Goal: Book appointment/travel/reservation

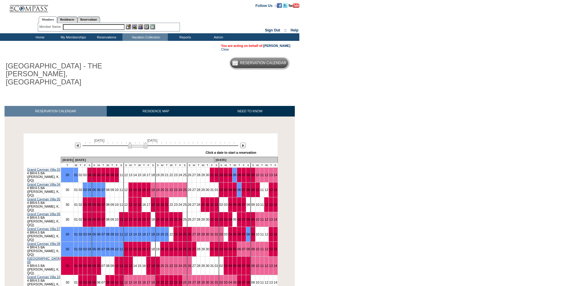
scroll to position [30, 0]
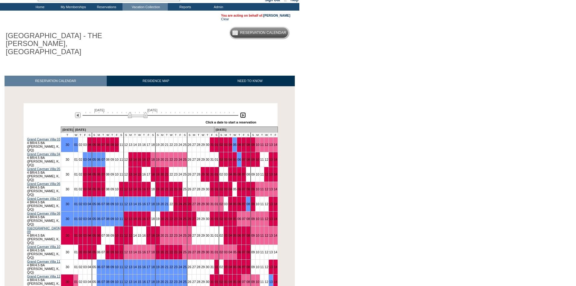
click at [240, 112] on img at bounding box center [243, 115] width 6 height 6
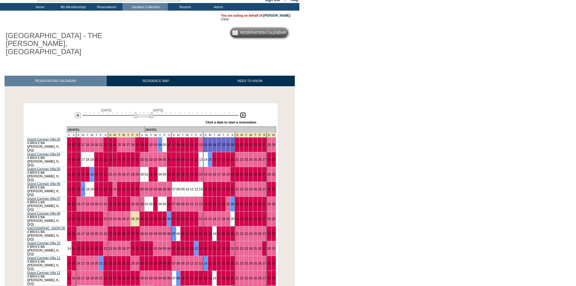
click at [240, 112] on img at bounding box center [243, 115] width 6 height 6
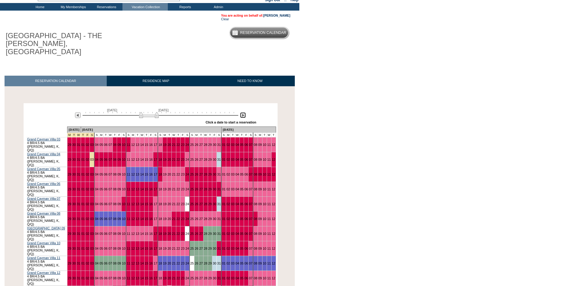
click at [240, 112] on img at bounding box center [243, 115] width 6 height 6
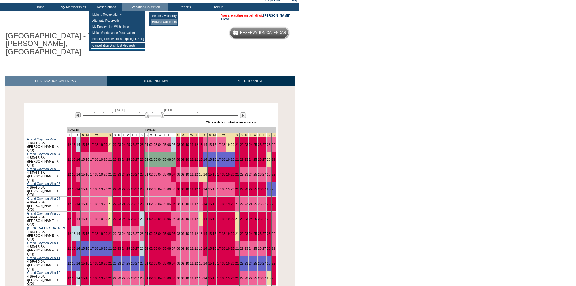
click at [156, 24] on td "Browse Calendars" at bounding box center [164, 22] width 27 height 6
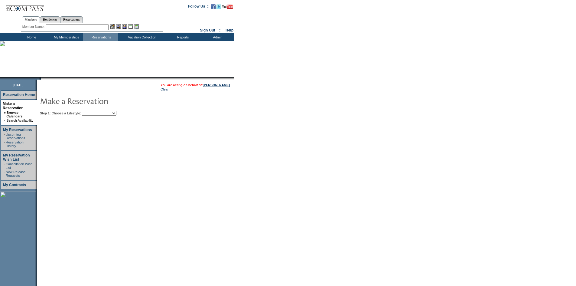
click at [120, 111] on td "Step 1: Choose a Lifestyle: Beach Leisure Metropolitan Mountain OIAL for Advent…" at bounding box center [153, 111] width 231 height 7
click at [116, 113] on select "Beach Leisure Metropolitan Mountain OIAL for Adventure OIAL for Couples OIAL fo…" at bounding box center [99, 113] width 34 height 5
select select "Beach"
click at [92, 111] on select "Beach Leisure Metropolitan Mountain OIAL for Adventure OIAL for Couples OIAL fo…" at bounding box center [99, 113] width 34 height 5
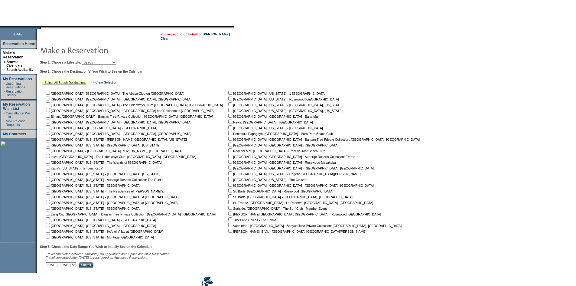
scroll to position [60, 0]
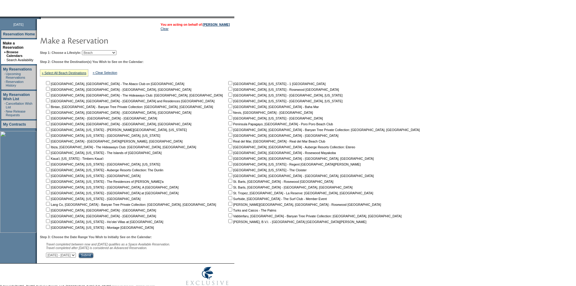
click at [50, 84] on input "checkbox" at bounding box center [48, 83] width 4 height 4
checkbox input "true"
click at [50, 102] on input "checkbox" at bounding box center [48, 100] width 4 height 4
checkbox input "true"
click at [50, 142] on input "checkbox" at bounding box center [48, 140] width 4 height 4
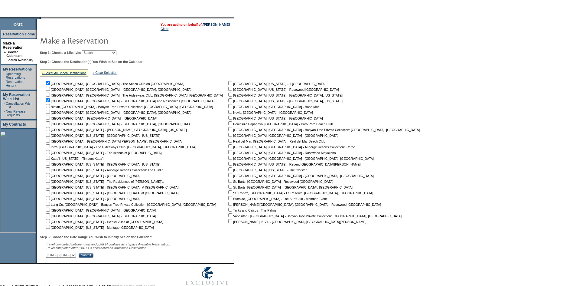
checkbox input "true"
click at [228, 222] on input "checkbox" at bounding box center [230, 221] width 4 height 4
checkbox input "true"
click at [228, 211] on input "checkbox" at bounding box center [230, 209] width 4 height 4
checkbox input "true"
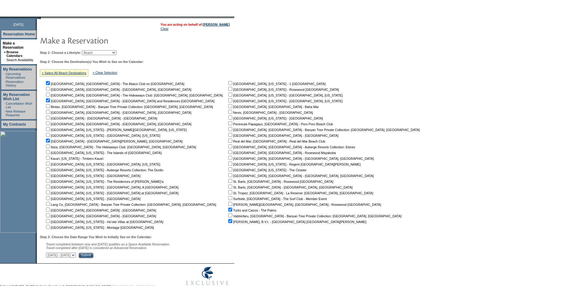
click at [228, 188] on input "checkbox" at bounding box center [230, 186] width 4 height 4
checkbox input "true"
click at [228, 183] on input "checkbox" at bounding box center [230, 181] width 4 height 4
checkbox input "true"
click at [228, 154] on input "checkbox" at bounding box center [230, 152] width 4 height 4
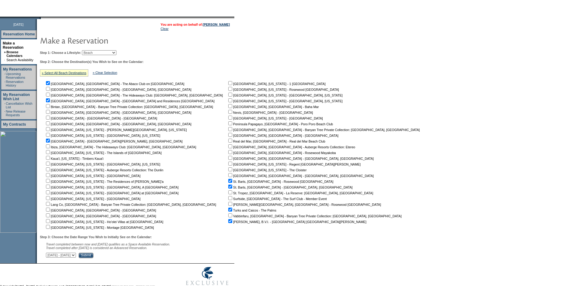
checkbox input "true"
click at [228, 125] on input "checkbox" at bounding box center [230, 123] width 4 height 4
checkbox input "true"
click at [228, 112] on input "checkbox" at bounding box center [230, 112] width 4 height 4
checkbox input "true"
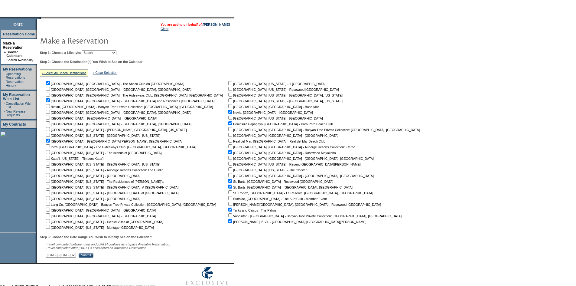
click at [228, 107] on input "checkbox" at bounding box center [230, 106] width 4 height 4
checkbox input "true"
click at [50, 216] on input "checkbox" at bounding box center [48, 215] width 4 height 4
checkbox input "true"
click at [50, 211] on input "checkbox" at bounding box center [48, 209] width 4 height 4
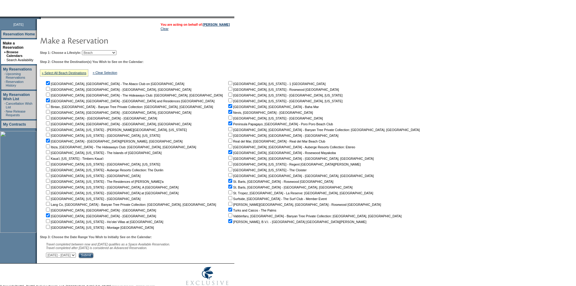
checkbox input "true"
click at [76, 257] on select "September 30, 2025 - November 14, 2025 November 15, 2025 - December 29, 2025 De…" at bounding box center [61, 254] width 30 height 5
select select "2/13/2026|3/29/2026"
click at [49, 255] on select "September 30, 2025 - November 14, 2025 November 15, 2025 - December 29, 2025 De…" at bounding box center [61, 254] width 30 height 5
click at [93, 258] on input "Submit" at bounding box center [86, 254] width 15 height 5
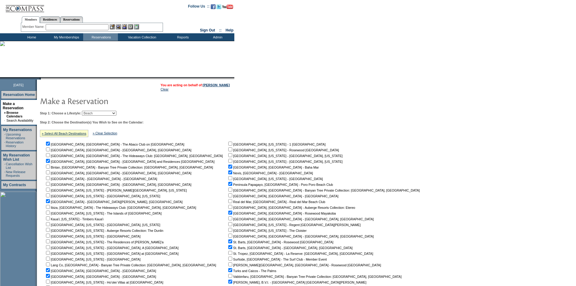
drag, startPoint x: 30, startPoint y: 5, endPoint x: 41, endPoint y: 1, distance: 12.0
click at [30, 5] on img at bounding box center [24, 6] width 39 height 12
